Goal: Task Accomplishment & Management: Use online tool/utility

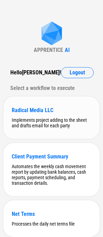
click at [46, 105] on div "Radical Media LLC Implements project adding to the sheet and drafts email for e…" at bounding box center [51, 117] width 96 height 42
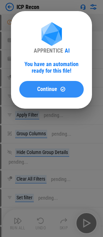
click at [40, 85] on button "Continue" at bounding box center [51, 89] width 65 height 17
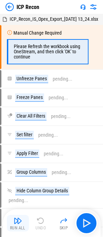
click at [21, 221] on img "button" at bounding box center [18, 220] width 8 height 8
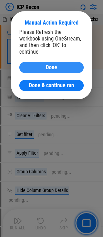
click at [49, 65] on span "Done" at bounding box center [51, 68] width 11 height 6
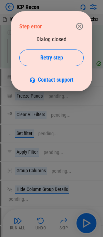
click at [78, 26] on icon "button" at bounding box center [80, 26] width 8 height 8
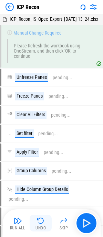
click at [42, 224] on img "button" at bounding box center [41, 220] width 8 height 8
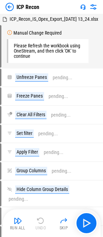
click at [42, 224] on div "Run All Undo Skip" at bounding box center [52, 223] width 91 height 22
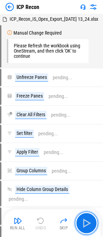
click at [85, 222] on img "button" at bounding box center [86, 222] width 11 height 11
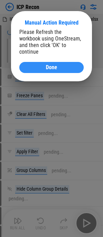
click at [48, 65] on span "Done" at bounding box center [51, 68] width 11 height 6
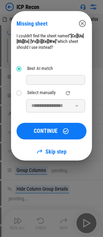
click at [38, 78] on div at bounding box center [55, 80] width 59 height 10
drag, startPoint x: 47, startPoint y: 90, endPoint x: 50, endPoint y: 97, distance: 7.4
click at [47, 90] on div "Select manually" at bounding box center [41, 92] width 28 height 5
click at [51, 105] on input "**********" at bounding box center [50, 105] width 43 height 10
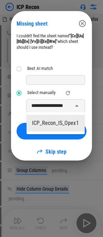
click at [51, 105] on input "**********" at bounding box center [50, 105] width 43 height 10
click at [49, 125] on li "ICP_Recon_IS_Opex1" at bounding box center [56, 123] width 58 height 17
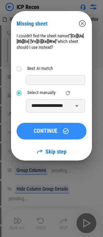
click at [47, 132] on span "CONTINUE" at bounding box center [46, 131] width 24 height 6
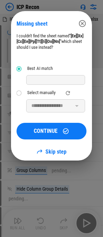
click at [31, 93] on div "Select manually" at bounding box center [41, 92] width 28 height 5
click at [44, 107] on input "**********" at bounding box center [50, 105] width 43 height 10
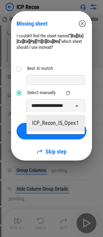
click at [48, 121] on li "ICP_Recon_IS_Opex1" at bounding box center [56, 123] width 58 height 17
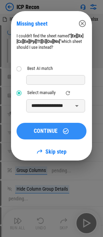
click at [48, 128] on span "CONTINUE" at bounding box center [46, 131] width 24 height 6
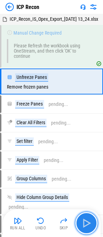
click at [82, 220] on img "button" at bounding box center [86, 222] width 11 height 11
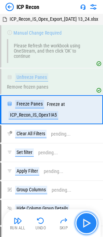
click at [84, 221] on img "button" at bounding box center [86, 222] width 11 height 11
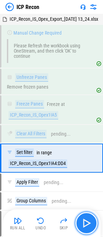
click at [87, 224] on img "button" at bounding box center [86, 222] width 11 height 11
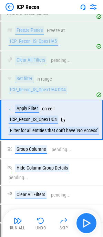
scroll to position [82, 0]
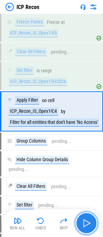
click at [86, 222] on img "button" at bounding box center [86, 222] width 11 height 11
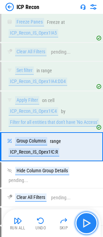
click at [81, 221] on button "button" at bounding box center [87, 223] width 22 height 22
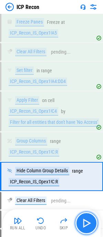
click at [83, 221] on img "button" at bounding box center [86, 222] width 11 height 11
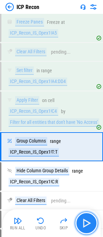
click at [85, 220] on img "button" at bounding box center [86, 222] width 11 height 11
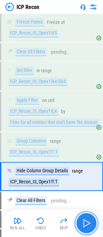
click at [85, 220] on img "button" at bounding box center [86, 222] width 11 height 11
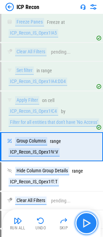
click at [85, 220] on img "button" at bounding box center [86, 222] width 11 height 11
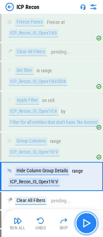
click at [85, 220] on img "button" at bounding box center [86, 222] width 11 height 11
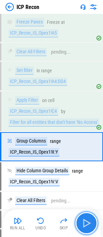
click at [87, 223] on img "button" at bounding box center [86, 222] width 11 height 11
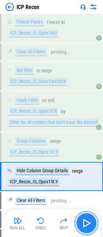
click at [87, 223] on img "button" at bounding box center [86, 222] width 11 height 11
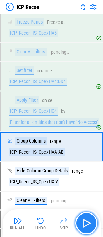
click at [87, 223] on img "button" at bounding box center [86, 222] width 11 height 11
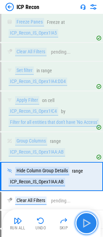
click at [87, 223] on img "button" at bounding box center [86, 222] width 11 height 11
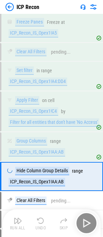
click at [87, 223] on div "Run All Undo Skip" at bounding box center [52, 223] width 91 height 22
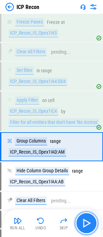
click at [90, 224] on img "button" at bounding box center [86, 222] width 11 height 11
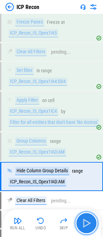
click at [90, 224] on img "button" at bounding box center [86, 222] width 11 height 11
click at [90, 224] on div "Run All Undo Skip" at bounding box center [52, 223] width 91 height 22
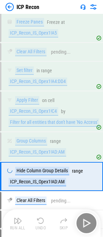
click at [90, 224] on div "Run All Undo Skip" at bounding box center [52, 223] width 91 height 22
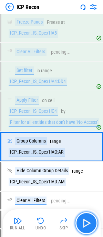
click at [90, 224] on img "button" at bounding box center [86, 222] width 11 height 11
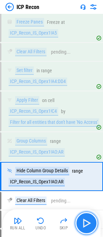
click at [90, 224] on img "button" at bounding box center [86, 222] width 11 height 11
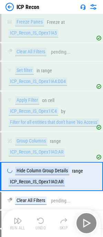
click at [90, 224] on div "Run All Undo Skip" at bounding box center [52, 223] width 91 height 22
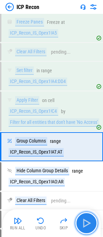
click at [90, 224] on img "button" at bounding box center [86, 222] width 11 height 11
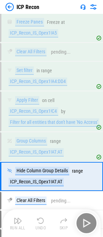
click at [90, 224] on div "Run All Undo Skip" at bounding box center [52, 223] width 91 height 22
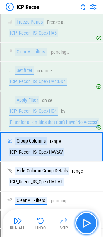
click at [90, 224] on img "button" at bounding box center [86, 222] width 11 height 11
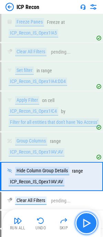
click at [90, 224] on img "button" at bounding box center [86, 222] width 11 height 11
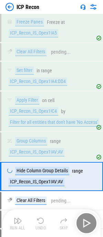
click at [90, 224] on div "Run All Undo Skip" at bounding box center [52, 223] width 91 height 22
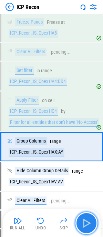
click at [90, 224] on img "button" at bounding box center [86, 222] width 11 height 11
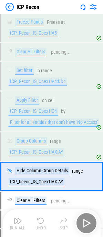
click at [90, 224] on div "Run All Undo Skip" at bounding box center [52, 223] width 91 height 22
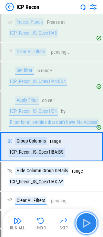
click at [90, 224] on img "button" at bounding box center [86, 222] width 11 height 11
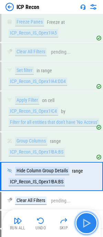
click at [90, 224] on img "button" at bounding box center [86, 222] width 11 height 11
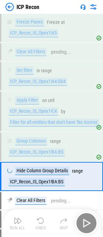
click at [90, 224] on div "Run All Undo Skip" at bounding box center [52, 223] width 91 height 22
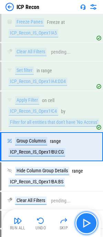
click at [90, 224] on img "button" at bounding box center [86, 222] width 11 height 11
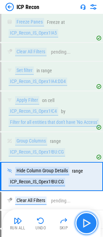
click at [90, 224] on img "button" at bounding box center [86, 222] width 11 height 11
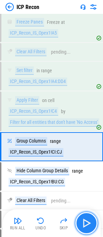
click at [90, 224] on img "button" at bounding box center [86, 222] width 11 height 11
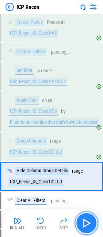
click at [90, 224] on img "button" at bounding box center [86, 222] width 11 height 11
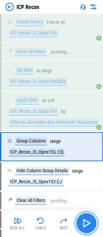
click at [90, 224] on img "button" at bounding box center [86, 222] width 11 height 11
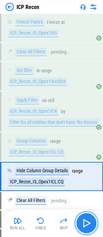
click at [90, 224] on img "button" at bounding box center [86, 222] width 11 height 11
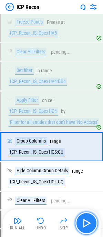
click at [90, 223] on img "button" at bounding box center [86, 222] width 11 height 11
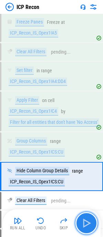
click at [90, 223] on img "button" at bounding box center [86, 222] width 11 height 11
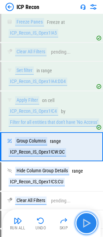
click at [90, 223] on img "button" at bounding box center [86, 222] width 11 height 11
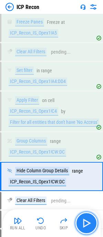
click at [90, 223] on img "button" at bounding box center [86, 222] width 11 height 11
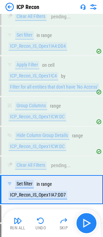
scroll to position [195, 0]
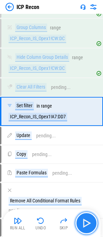
click at [90, 223] on img "button" at bounding box center [86, 222] width 11 height 11
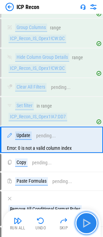
click at [90, 223] on img "button" at bounding box center [86, 222] width 11 height 11
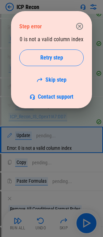
click at [79, 24] on icon "button" at bounding box center [80, 26] width 8 height 8
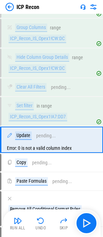
click at [31, 152] on div "Error: 0 is not a valid column index" at bounding box center [51, 148] width 101 height 8
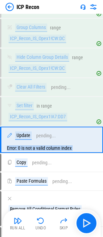
click at [31, 152] on div "Error: 0 is not a valid column index" at bounding box center [51, 148] width 101 height 8
click at [20, 152] on div "Error: 0 is not a valid column index" at bounding box center [51, 148] width 101 height 8
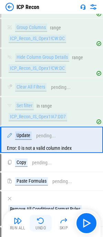
click at [43, 222] on img "button" at bounding box center [41, 220] width 8 height 8
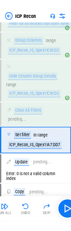
scroll to position [235, 0]
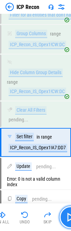
click at [65, 216] on img "button" at bounding box center [70, 217] width 11 height 11
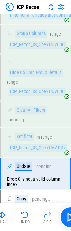
click at [22, 181] on div "Error: 0 is not a valid column index" at bounding box center [35, 182] width 69 height 14
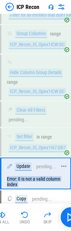
drag, startPoint x: 22, startPoint y: 181, endPoint x: 21, endPoint y: 172, distance: 9.4
click at [22, 180] on div "Error: 0 is not a valid column index" at bounding box center [35, 182] width 69 height 14
click at [22, 178] on div "Error: 0 is not a valid column index" at bounding box center [35, 182] width 69 height 14
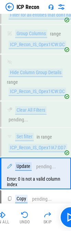
click at [20, 183] on div "Error: 0 is not a valid column index" at bounding box center [35, 182] width 69 height 14
click at [20, 182] on div "Error: 0 is not a valid column index" at bounding box center [35, 182] width 69 height 14
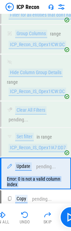
click at [20, 182] on div "Error: 0 is not a valid column index" at bounding box center [35, 182] width 69 height 14
click at [46, 182] on div "Error: 0 is not a valid column index" at bounding box center [35, 182] width 69 height 14
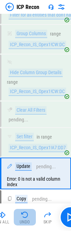
click at [28, 220] on button "Undo" at bounding box center [25, 217] width 22 height 17
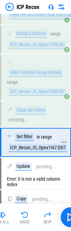
click at [27, 150] on div "ICP_Recon_IS_Opex1!A7:DD7" at bounding box center [38, 148] width 59 height 8
click at [31, 146] on div "ICP_Recon_IS_Opex1!A7:DD7" at bounding box center [38, 148] width 59 height 8
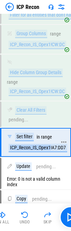
click at [31, 146] on div "ICP_Recon_IS_Opex1!A7:DD7" at bounding box center [38, 148] width 59 height 8
click at [39, 149] on div "ICP_Recon_IS_Opex1!A7:DD7" at bounding box center [38, 148] width 59 height 8
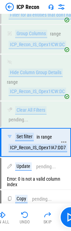
click at [51, 149] on div "ICP_Recon_IS_Opex1!A7:DD7" at bounding box center [38, 148] width 59 height 8
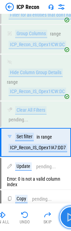
click at [68, 218] on img "button" at bounding box center [70, 217] width 11 height 11
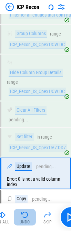
click at [29, 220] on div "Undo" at bounding box center [25, 222] width 10 height 4
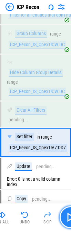
click at [68, 212] on img "button" at bounding box center [70, 217] width 11 height 11
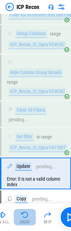
click at [24, 222] on div "Undo" at bounding box center [25, 222] width 10 height 4
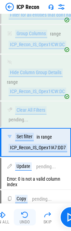
click at [24, 222] on div "Undo" at bounding box center [25, 222] width 10 height 4
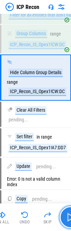
click at [66, 214] on img "button" at bounding box center [70, 217] width 11 height 11
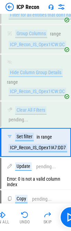
click at [23, 216] on img "button" at bounding box center [25, 215] width 8 height 8
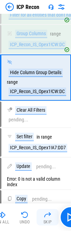
click at [50, 219] on button "Skip" at bounding box center [48, 217] width 22 height 17
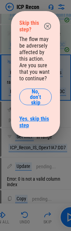
click at [33, 124] on link "Yes, skip this step" at bounding box center [35, 122] width 32 height 13
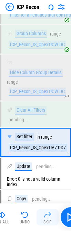
click at [45, 213] on img "button" at bounding box center [48, 215] width 8 height 8
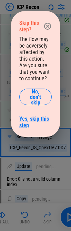
click at [37, 117] on link "Yes, skip this step" at bounding box center [35, 122] width 32 height 13
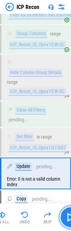
click at [66, 218] on img "button" at bounding box center [70, 217] width 11 height 11
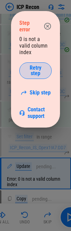
click at [37, 67] on span "Retry step" at bounding box center [35, 70] width 15 height 11
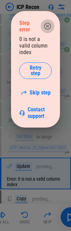
click at [47, 19] on button "button" at bounding box center [48, 26] width 14 height 14
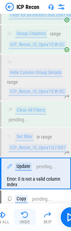
click at [29, 218] on button "Undo" at bounding box center [25, 217] width 22 height 17
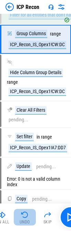
click at [29, 219] on button "Undo" at bounding box center [25, 217] width 22 height 17
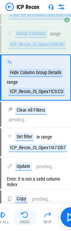
click at [27, 219] on img "button" at bounding box center [25, 215] width 8 height 8
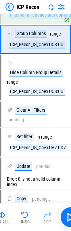
click at [8, 3] on img at bounding box center [10, 7] width 8 height 8
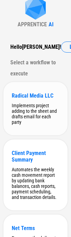
scroll to position [0, 0]
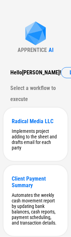
click at [51, 26] on div "APPRENTICE AI" at bounding box center [36, 37] width 36 height 32
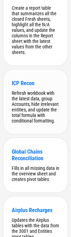
click at [37, 86] on div "ICP Recon" at bounding box center [36, 83] width 48 height 7
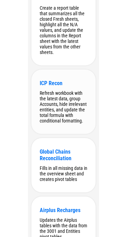
scroll to position [0, 0]
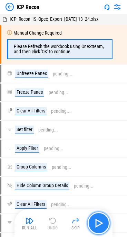
click at [103, 227] on img "button" at bounding box center [98, 222] width 11 height 11
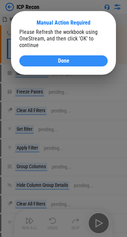
click at [58, 58] on button "Done" at bounding box center [63, 60] width 88 height 11
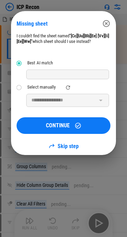
click at [54, 86] on div "Select manually" at bounding box center [41, 87] width 28 height 5
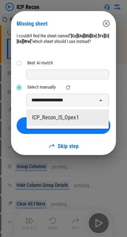
click at [54, 99] on input "**********" at bounding box center [62, 100] width 67 height 10
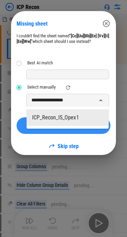
click at [72, 120] on li "ICP_Recon_IS_Opex1" at bounding box center [68, 117] width 82 height 17
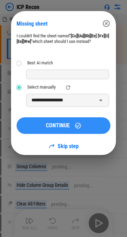
click at [72, 126] on div "CONTINUE" at bounding box center [63, 125] width 77 height 7
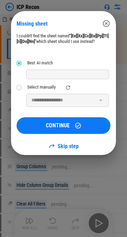
click at [47, 84] on label "Select manually" at bounding box center [35, 87] width 45 height 12
click at [49, 100] on input "**********" at bounding box center [62, 100] width 67 height 10
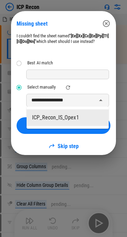
drag, startPoint x: 42, startPoint y: 115, endPoint x: 51, endPoint y: 114, distance: 9.7
click at [42, 115] on li "ICP_Recon_IS_Opex1" at bounding box center [68, 117] width 82 height 17
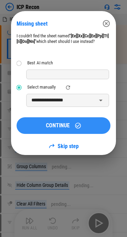
click at [53, 123] on span "CONTINUE" at bounding box center [58, 126] width 24 height 6
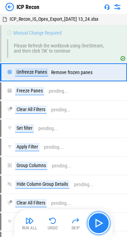
click at [100, 223] on img "button" at bounding box center [98, 222] width 11 height 11
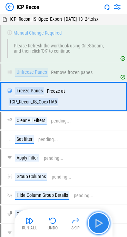
click at [100, 223] on img "button" at bounding box center [98, 222] width 11 height 11
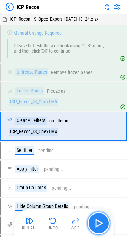
click at [100, 223] on img "button" at bounding box center [98, 222] width 11 height 11
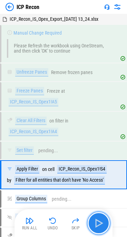
click at [100, 223] on img "button" at bounding box center [98, 222] width 11 height 11
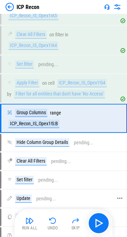
scroll to position [155, 0]
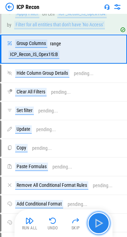
click at [101, 218] on img "button" at bounding box center [98, 222] width 11 height 11
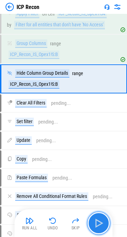
click at [101, 221] on img "button" at bounding box center [98, 222] width 11 height 11
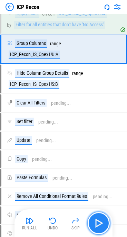
click at [101, 221] on img "button" at bounding box center [98, 222] width 11 height 11
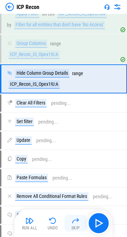
click at [75, 222] on img "button" at bounding box center [75, 220] width 8 height 8
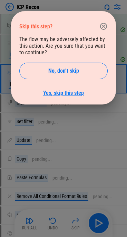
click at [56, 95] on link "Yes, skip this step" at bounding box center [63, 92] width 41 height 7
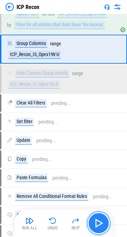
click at [96, 223] on img "button" at bounding box center [98, 222] width 11 height 11
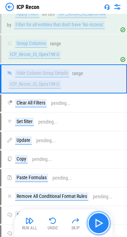
click at [98, 223] on img "button" at bounding box center [98, 222] width 11 height 11
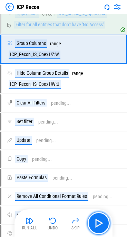
click at [99, 223] on img "button" at bounding box center [98, 222] width 11 height 11
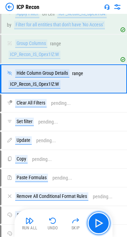
click at [99, 223] on img "button" at bounding box center [98, 222] width 11 height 11
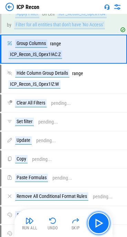
click at [99, 223] on img "button" at bounding box center [98, 222] width 11 height 11
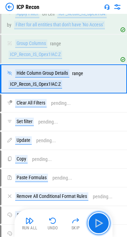
click at [99, 223] on img "button" at bounding box center [98, 222] width 11 height 11
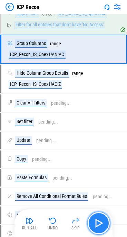
click at [99, 222] on img "button" at bounding box center [98, 222] width 11 height 11
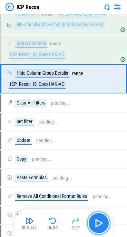
click at [99, 222] on img "button" at bounding box center [98, 222] width 11 height 11
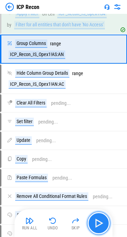
click at [99, 218] on img "button" at bounding box center [98, 222] width 11 height 11
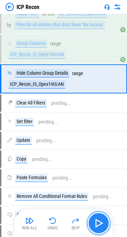
click at [99, 218] on img "button" at bounding box center [98, 222] width 11 height 11
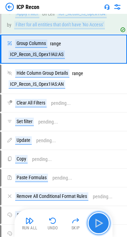
click at [99, 218] on img "button" at bounding box center [98, 222] width 11 height 11
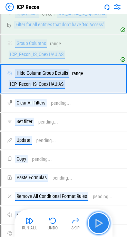
click at [99, 218] on img "button" at bounding box center [98, 222] width 11 height 11
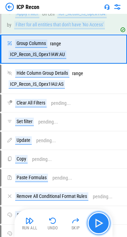
click at [99, 218] on img "button" at bounding box center [98, 222] width 11 height 11
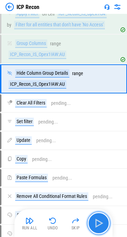
click at [99, 218] on img "button" at bounding box center [98, 222] width 11 height 11
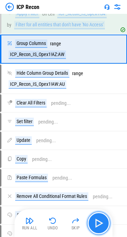
click at [99, 218] on img "button" at bounding box center [98, 222] width 11 height 11
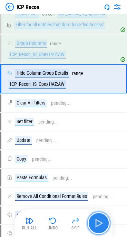
click at [99, 218] on img "button" at bounding box center [98, 222] width 11 height 11
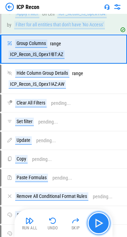
click at [99, 218] on img "button" at bounding box center [98, 222] width 11 height 11
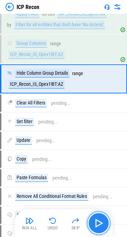
click at [99, 218] on img "button" at bounding box center [98, 222] width 11 height 11
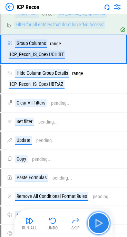
click at [99, 218] on img "button" at bounding box center [98, 222] width 11 height 11
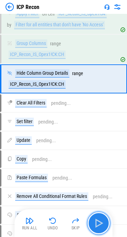
click at [99, 218] on img "button" at bounding box center [98, 222] width 11 height 11
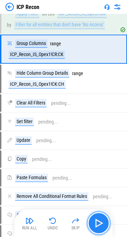
click at [99, 218] on img "button" at bounding box center [98, 222] width 11 height 11
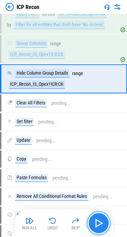
click at [99, 218] on img "button" at bounding box center [98, 222] width 11 height 11
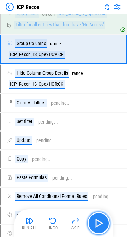
click at [99, 218] on img "button" at bounding box center [98, 222] width 11 height 11
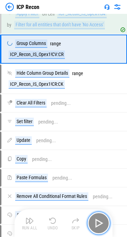
click at [99, 218] on img "button" at bounding box center [98, 222] width 11 height 11
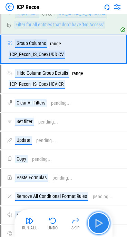
click at [99, 218] on img "button" at bounding box center [98, 222] width 11 height 11
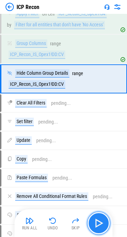
click at [99, 218] on img "button" at bounding box center [98, 222] width 11 height 11
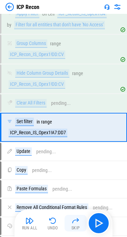
click at [75, 221] on img "button" at bounding box center [75, 220] width 8 height 8
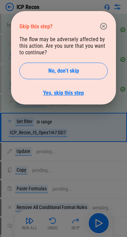
click at [65, 93] on link "Yes, skip this step" at bounding box center [63, 92] width 41 height 7
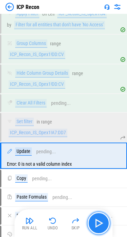
click at [102, 225] on img "button" at bounding box center [98, 222] width 11 height 11
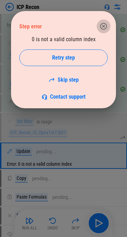
click at [103, 27] on icon "button" at bounding box center [103, 26] width 8 height 8
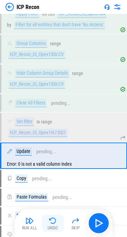
click at [53, 224] on img "button" at bounding box center [53, 220] width 8 height 8
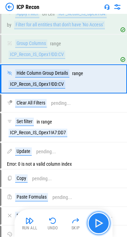
click at [98, 224] on img "button" at bounding box center [98, 222] width 11 height 11
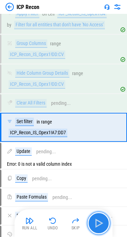
click at [102, 224] on img "button" at bounding box center [98, 222] width 11 height 11
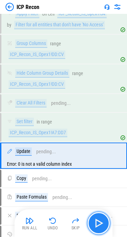
click at [102, 224] on img "button" at bounding box center [98, 222] width 11 height 11
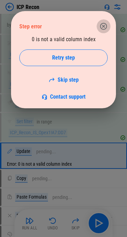
click at [108, 25] on button "button" at bounding box center [104, 26] width 14 height 14
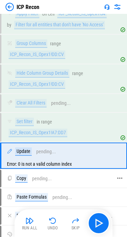
click at [41, 184] on div "Copy pending..." at bounding box center [60, 178] width 118 height 17
click at [14, 6] on div "ICP Recon" at bounding box center [23, 7] width 34 height 8
click at [11, 4] on img at bounding box center [10, 7] width 8 height 8
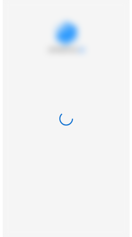
scroll to position [0, 0]
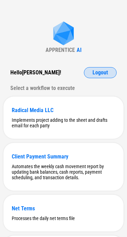
click at [92, 72] on button "Logout" at bounding box center [100, 72] width 33 height 11
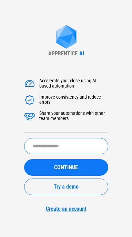
click at [70, 144] on input "text" at bounding box center [66, 146] width 84 height 16
type input "******"
click at [24, 159] on button "CONTINUE" at bounding box center [66, 167] width 84 height 17
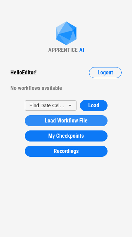
click at [52, 119] on span "Load Workflow File" at bounding box center [66, 121] width 43 height 6
click at [62, 122] on span "Load Workflow File" at bounding box center [66, 121] width 43 height 6
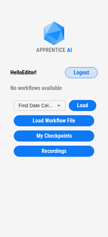
click at [73, 74] on button "Logout" at bounding box center [81, 72] width 33 height 11
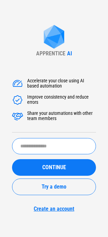
click at [62, 140] on input "text" at bounding box center [54, 146] width 84 height 16
type input "*"
type input "*****"
click at [12, 159] on button "CONTINUE" at bounding box center [54, 167] width 84 height 17
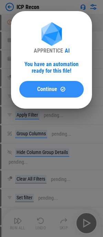
click at [50, 87] on span "Continue" at bounding box center [47, 89] width 20 height 6
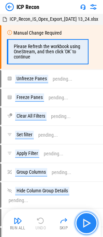
click at [91, 218] on img "button" at bounding box center [86, 222] width 11 height 11
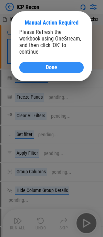
click at [71, 65] on div "Done" at bounding box center [52, 68] width 48 height 6
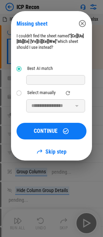
click at [44, 93] on div "Select manually" at bounding box center [41, 92] width 28 height 5
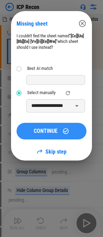
click at [54, 134] on button "CONTINUE" at bounding box center [52, 131] width 70 height 17
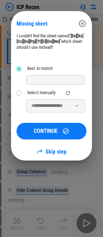
drag, startPoint x: 36, startPoint y: 94, endPoint x: 40, endPoint y: 103, distance: 9.9
click at [36, 94] on div "Select manually" at bounding box center [41, 92] width 28 height 5
click at [35, 94] on div "Select manually" at bounding box center [41, 92] width 28 height 5
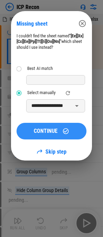
click at [40, 125] on button "CONTINUE" at bounding box center [52, 131] width 70 height 17
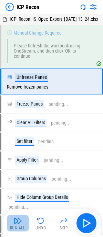
click at [19, 223] on img "button" at bounding box center [18, 220] width 8 height 8
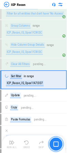
scroll to position [195, 0]
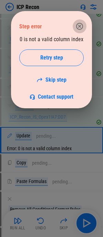
click at [78, 30] on button "button" at bounding box center [80, 26] width 14 height 14
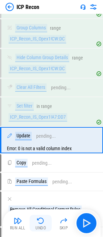
click at [39, 222] on img "button" at bounding box center [41, 220] width 8 height 8
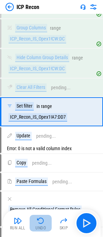
click at [40, 223] on img "button" at bounding box center [41, 220] width 8 height 8
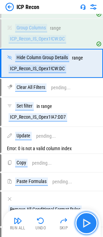
click at [88, 223] on img "button" at bounding box center [86, 222] width 11 height 11
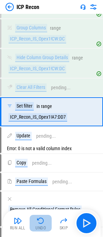
click at [45, 228] on div "Undo" at bounding box center [41, 228] width 10 height 4
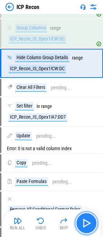
click at [87, 221] on img "button" at bounding box center [86, 222] width 11 height 11
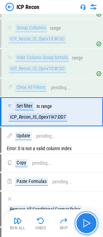
click at [83, 221] on img "button" at bounding box center [86, 222] width 11 height 11
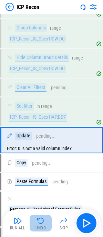
click at [35, 223] on button "Undo" at bounding box center [41, 222] width 22 height 17
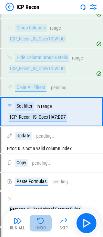
click at [35, 223] on button "Undo" at bounding box center [41, 222] width 22 height 17
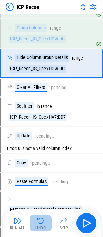
click at [35, 223] on button "Undo" at bounding box center [41, 222] width 22 height 17
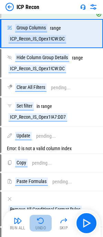
click at [35, 223] on button "Undo" at bounding box center [41, 222] width 22 height 17
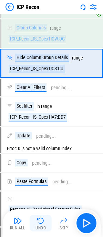
click at [41, 222] on img "button" at bounding box center [41, 220] width 8 height 8
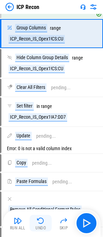
click at [41, 222] on img "button" at bounding box center [41, 220] width 8 height 8
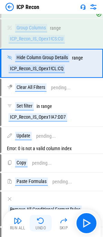
click at [41, 222] on img "button" at bounding box center [41, 220] width 8 height 8
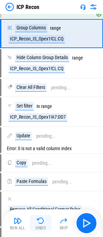
click at [41, 222] on img "button" at bounding box center [41, 220] width 8 height 8
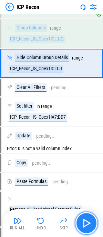
click at [91, 223] on img "button" at bounding box center [86, 222] width 11 height 11
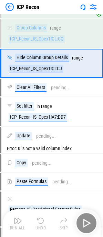
click at [91, 223] on div "Run All Undo Skip" at bounding box center [52, 223] width 91 height 22
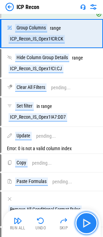
click at [91, 223] on img "button" at bounding box center [86, 222] width 11 height 11
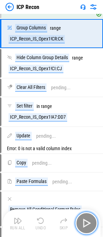
click at [91, 223] on img "button" at bounding box center [86, 222] width 11 height 11
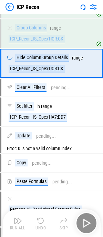
click at [91, 223] on div "Run All Undo Skip" at bounding box center [52, 223] width 91 height 22
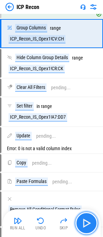
click at [91, 223] on img "button" at bounding box center [86, 222] width 11 height 11
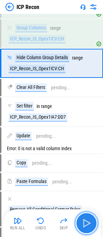
click at [91, 223] on img "button" at bounding box center [86, 222] width 11 height 11
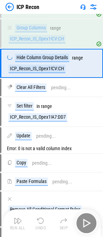
click at [91, 223] on div "Run All Undo Skip" at bounding box center [52, 223] width 91 height 22
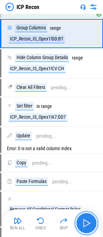
click at [91, 223] on img "button" at bounding box center [86, 222] width 11 height 11
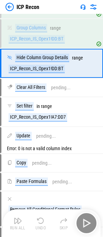
click at [91, 223] on div "Run All Undo Skip" at bounding box center [52, 223] width 91 height 22
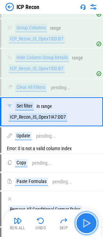
click at [91, 223] on img "button" at bounding box center [86, 222] width 11 height 11
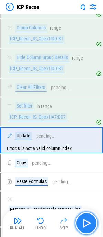
click at [88, 227] on img "button" at bounding box center [86, 222] width 11 height 11
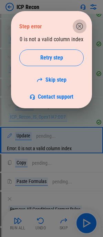
click at [77, 29] on icon "button" at bounding box center [80, 26] width 8 height 8
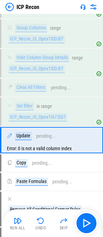
click at [16, 152] on div "Error: 0 is not a valid column index" at bounding box center [51, 148] width 101 height 8
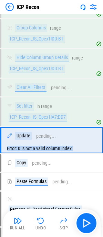
click at [16, 152] on div "Error: 0 is not a valid column index" at bounding box center [51, 148] width 101 height 8
drag, startPoint x: 22, startPoint y: 156, endPoint x: 64, endPoint y: 154, distance: 42.2
click at [64, 152] on div "Error: 0 is not a valid column index" at bounding box center [51, 148] width 101 height 8
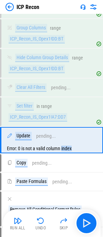
click at [64, 152] on div "Error: 0 is not a valid column index" at bounding box center [51, 148] width 101 height 8
click at [46, 152] on div "Error: 0 is not a valid column index" at bounding box center [51, 148] width 101 height 8
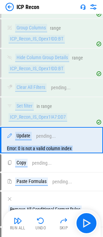
click at [46, 152] on div "Error: 0 is not a valid column index" at bounding box center [51, 148] width 101 height 8
click at [35, 152] on div "Error: 0 is not a valid column index" at bounding box center [51, 148] width 101 height 8
drag, startPoint x: 24, startPoint y: 155, endPoint x: 78, endPoint y: 156, distance: 53.9
click at [78, 152] on div "Error: 0 is not a valid column index" at bounding box center [51, 148] width 101 height 8
click at [63, 152] on div "Error: 0 is not a valid column index" at bounding box center [51, 148] width 101 height 8
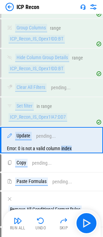
click at [63, 152] on div "Error: 0 is not a valid column index" at bounding box center [51, 148] width 101 height 8
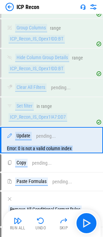
click at [63, 152] on div "Error: 0 is not a valid column index" at bounding box center [51, 148] width 101 height 8
click at [53, 152] on div "Error: 0 is not a valid column index" at bounding box center [51, 148] width 101 height 8
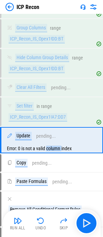
click at [53, 152] on div "Error: 0 is not a valid column index" at bounding box center [51, 148] width 101 height 8
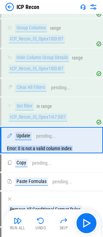
click at [53, 152] on div "Error: 0 is not a valid column index" at bounding box center [51, 148] width 101 height 8
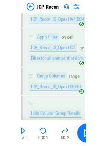
scroll to position [135, 0]
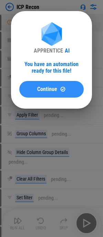
click at [45, 85] on button "Continue" at bounding box center [51, 89] width 65 height 17
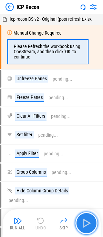
click at [83, 219] on img "button" at bounding box center [86, 222] width 11 height 11
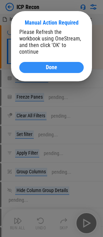
click at [59, 65] on div "Done" at bounding box center [52, 68] width 48 height 6
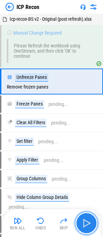
click at [90, 224] on img "button" at bounding box center [86, 222] width 11 height 11
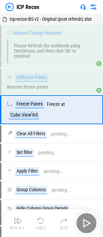
click at [90, 224] on div "Run All Undo Skip" at bounding box center [52, 223] width 91 height 22
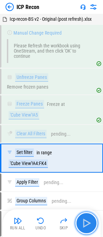
click at [90, 224] on img "button" at bounding box center [86, 222] width 11 height 11
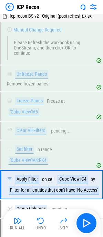
click at [90, 222] on div "Run All Undo Skip" at bounding box center [52, 223] width 91 height 22
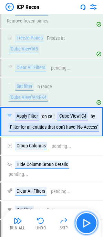
click at [90, 222] on img "button" at bounding box center [86, 222] width 11 height 11
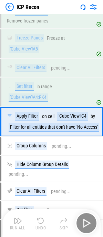
scroll to position [69, 0]
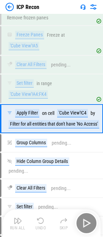
click at [90, 222] on div "Run All Undo Skip" at bounding box center [52, 223] width 91 height 22
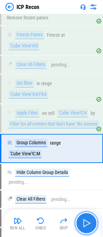
click at [90, 222] on img "button" at bounding box center [86, 222] width 11 height 11
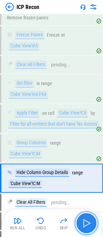
click at [90, 222] on img "button" at bounding box center [86, 222] width 11 height 11
click at [90, 222] on div "Run All Undo Skip" at bounding box center [52, 223] width 91 height 22
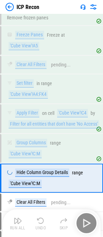
click at [90, 222] on div "Run All Undo Skip" at bounding box center [52, 223] width 91 height 22
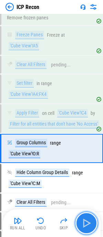
click at [90, 222] on img "button" at bounding box center [86, 222] width 11 height 11
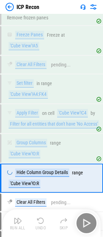
click at [90, 222] on div "Run All Undo Skip" at bounding box center [52, 223] width 91 height 22
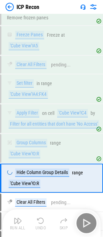
click at [90, 222] on div "Run All Undo Skip" at bounding box center [52, 223] width 91 height 22
click at [90, 222] on img "button" at bounding box center [86, 222] width 11 height 11
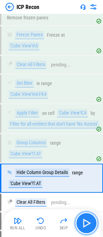
click at [90, 222] on img "button" at bounding box center [86, 222] width 11 height 11
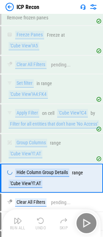
click at [90, 222] on div "Run All Undo Skip" at bounding box center [52, 223] width 91 height 22
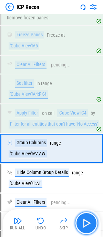
click at [90, 222] on img "button" at bounding box center [86, 222] width 11 height 11
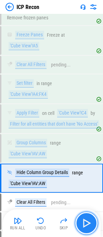
click at [90, 222] on img "button" at bounding box center [86, 222] width 11 height 11
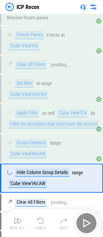
click at [90, 222] on div "Run All Undo Skip" at bounding box center [52, 223] width 91 height 22
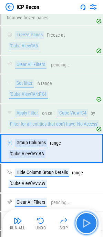
click at [90, 222] on img "button" at bounding box center [86, 222] width 11 height 11
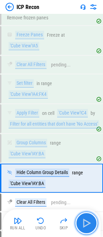
click at [90, 222] on img "button" at bounding box center [86, 222] width 11 height 11
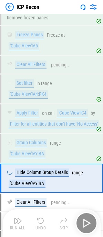
click at [90, 222] on div "Run All Undo Skip" at bounding box center [52, 223] width 91 height 22
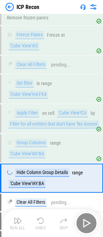
click at [90, 222] on div "Run All Undo Skip" at bounding box center [52, 223] width 91 height 22
click at [90, 222] on img "button" at bounding box center [86, 222] width 11 height 11
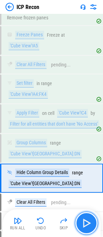
click at [90, 222] on img "button" at bounding box center [86, 222] width 11 height 11
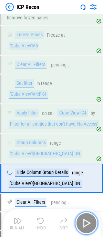
click at [90, 222] on img "button" at bounding box center [86, 222] width 11 height 11
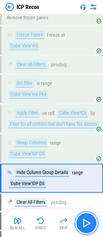
click at [90, 222] on img "button" at bounding box center [86, 222] width 11 height 11
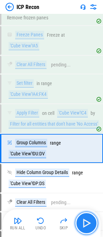
click at [90, 222] on img "button" at bounding box center [86, 222] width 11 height 11
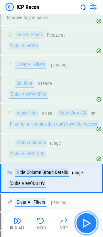
click at [90, 222] on img "button" at bounding box center [86, 222] width 11 height 11
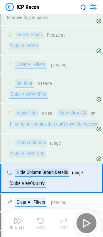
click at [90, 222] on div "Run All Undo Skip" at bounding box center [52, 223] width 91 height 22
click at [90, 222] on img "button" at bounding box center [86, 222] width 11 height 11
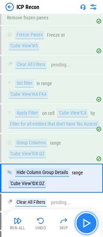
click at [90, 222] on img "button" at bounding box center [86, 222] width 11 height 11
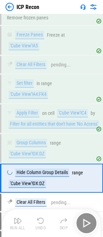
click at [90, 222] on div "Run All Undo Skip" at bounding box center [52, 223] width 91 height 22
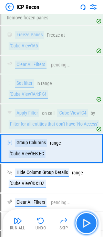
click at [90, 222] on img "button" at bounding box center [86, 222] width 11 height 11
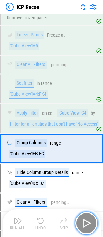
click at [90, 222] on img "button" at bounding box center [86, 222] width 11 height 11
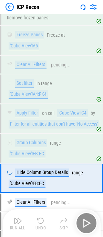
click at [90, 222] on div "Run All Undo Skip" at bounding box center [52, 223] width 91 height 22
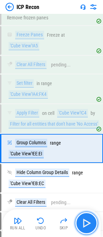
click at [90, 222] on img "button" at bounding box center [86, 222] width 11 height 11
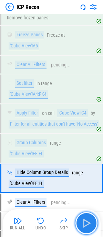
click at [90, 222] on img "button" at bounding box center [86, 222] width 11 height 11
click at [90, 222] on div "Run All Undo Skip" at bounding box center [52, 223] width 91 height 22
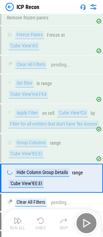
click at [90, 222] on div "Run All Undo Skip" at bounding box center [52, 223] width 91 height 22
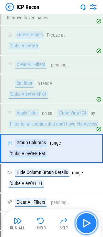
click at [90, 222] on img "button" at bounding box center [86, 222] width 11 height 11
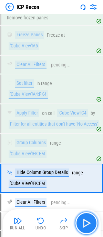
click at [90, 222] on img "button" at bounding box center [86, 222] width 11 height 11
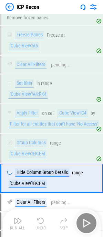
click at [90, 222] on div "Run All Undo Skip" at bounding box center [52, 223] width 91 height 22
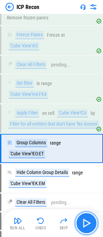
click at [90, 222] on img "button" at bounding box center [86, 222] width 11 height 11
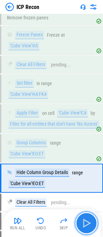
click at [90, 222] on img "button" at bounding box center [86, 222] width 11 height 11
click at [90, 222] on div "Run All Undo Skip" at bounding box center [52, 223] width 91 height 22
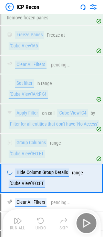
click at [90, 222] on div "Run All Undo Skip" at bounding box center [52, 223] width 91 height 22
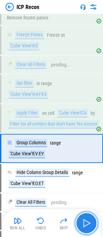
click at [90, 222] on img "button" at bounding box center [86, 222] width 11 height 11
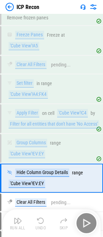
click at [90, 222] on div "Run All Undo Skip" at bounding box center [52, 223] width 91 height 22
click at [90, 222] on img "button" at bounding box center [86, 222] width 11 height 11
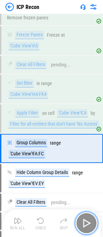
click at [90, 222] on img "button" at bounding box center [86, 222] width 11 height 11
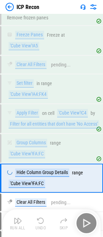
click at [90, 222] on div "Run All Undo Skip" at bounding box center [52, 223] width 91 height 22
click at [90, 222] on img "button" at bounding box center [86, 222] width 11 height 11
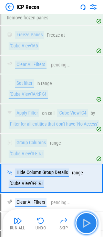
click at [90, 222] on img "button" at bounding box center [86, 222] width 11 height 11
click at [90, 222] on div "Run All Undo Skip" at bounding box center [52, 223] width 91 height 22
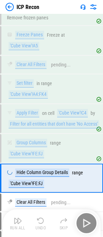
click at [90, 222] on div "Run All Undo Skip" at bounding box center [52, 223] width 91 height 22
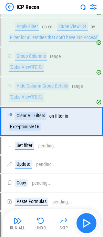
scroll to position [159, 0]
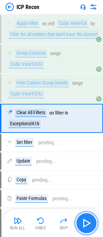
drag, startPoint x: 94, startPoint y: 229, endPoint x: 91, endPoint y: 226, distance: 4.4
click at [94, 229] on button "button" at bounding box center [87, 223] width 22 height 22
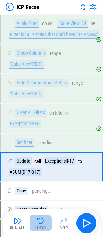
click at [45, 223] on img "button" at bounding box center [41, 220] width 8 height 8
click at [45, 223] on div "Run All Undo Skip" at bounding box center [52, 223] width 91 height 22
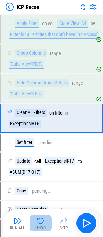
click at [45, 223] on img "button" at bounding box center [41, 220] width 8 height 8
click at [45, 223] on div "Run All Undo Skip" at bounding box center [52, 223] width 91 height 22
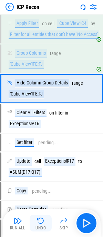
click at [45, 223] on img "button" at bounding box center [41, 220] width 8 height 8
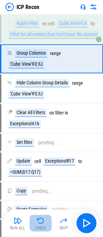
click at [45, 223] on img "button" at bounding box center [41, 220] width 8 height 8
click at [45, 223] on div "Run All Undo Skip" at bounding box center [52, 223] width 91 height 22
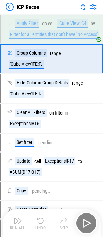
click at [45, 223] on div "Run All Undo Skip" at bounding box center [52, 223] width 91 height 22
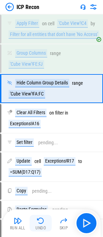
click at [45, 223] on img "button" at bounding box center [41, 220] width 8 height 8
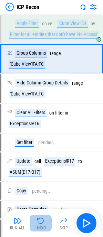
click at [45, 223] on img "button" at bounding box center [41, 220] width 8 height 8
click at [45, 223] on div "Run All Undo Skip" at bounding box center [52, 223] width 91 height 22
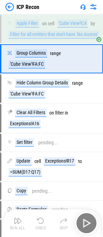
click at [45, 223] on div "Run All Undo Skip" at bounding box center [52, 223] width 91 height 22
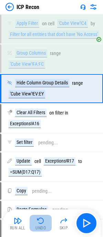
click at [45, 223] on img "button" at bounding box center [41, 220] width 8 height 8
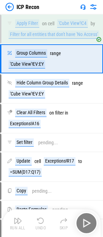
click at [45, 223] on div "Run All Undo Skip" at bounding box center [52, 223] width 91 height 22
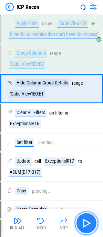
click at [93, 221] on button "button" at bounding box center [87, 223] width 22 height 22
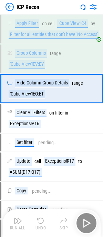
click at [93, 221] on div "Run All Undo Skip" at bounding box center [52, 223] width 91 height 22
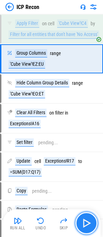
click at [93, 221] on button "button" at bounding box center [87, 223] width 22 height 22
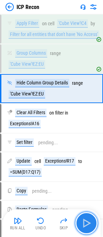
click at [93, 221] on button "button" at bounding box center [87, 223] width 22 height 22
click at [93, 221] on div "Run All Undo Skip" at bounding box center [52, 223] width 91 height 22
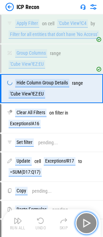
click at [93, 221] on button "button" at bounding box center [87, 223] width 22 height 22
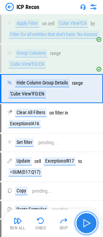
click at [93, 221] on button "button" at bounding box center [87, 223] width 22 height 22
click at [93, 221] on div "Run All Undo Skip" at bounding box center [52, 223] width 91 height 22
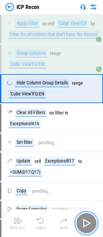
click at [93, 221] on button "button" at bounding box center [87, 223] width 22 height 22
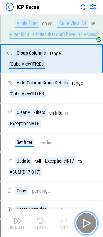
click at [93, 221] on button "button" at bounding box center [87, 223] width 22 height 22
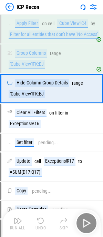
click at [93, 221] on div "Run All Undo Skip" at bounding box center [52, 223] width 91 height 22
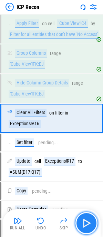
click at [93, 221] on button "button" at bounding box center [87, 223] width 22 height 22
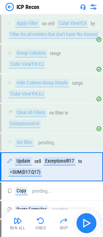
click at [93, 221] on div "Run All Undo Skip" at bounding box center [52, 223] width 91 height 22
click at [93, 221] on button "button" at bounding box center [87, 223] width 22 height 22
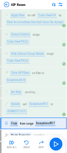
scroll to position [211, 0]
